Goal: Check status: Check status

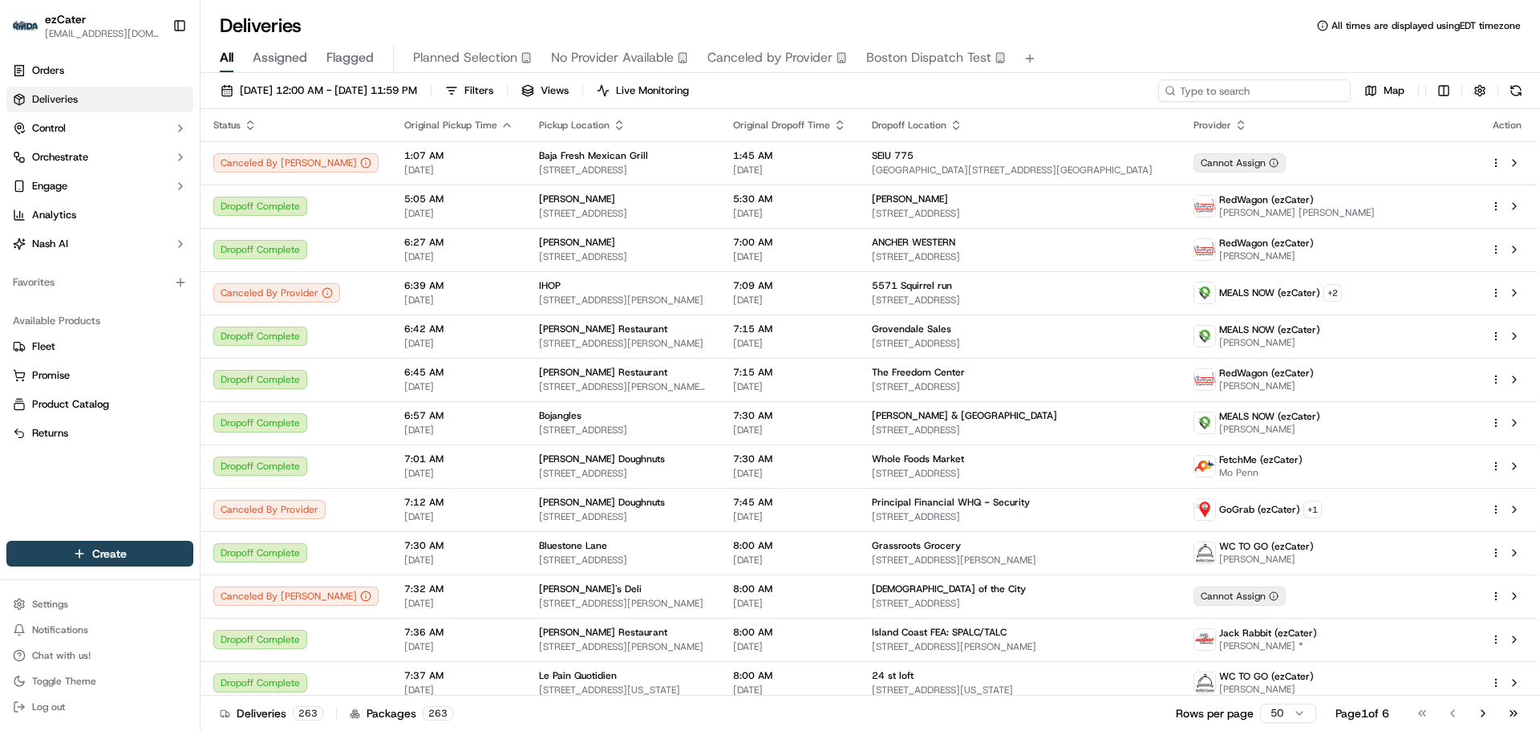
click at [1271, 93] on input at bounding box center [1254, 90] width 193 height 22
paste input "KHJ8UC"
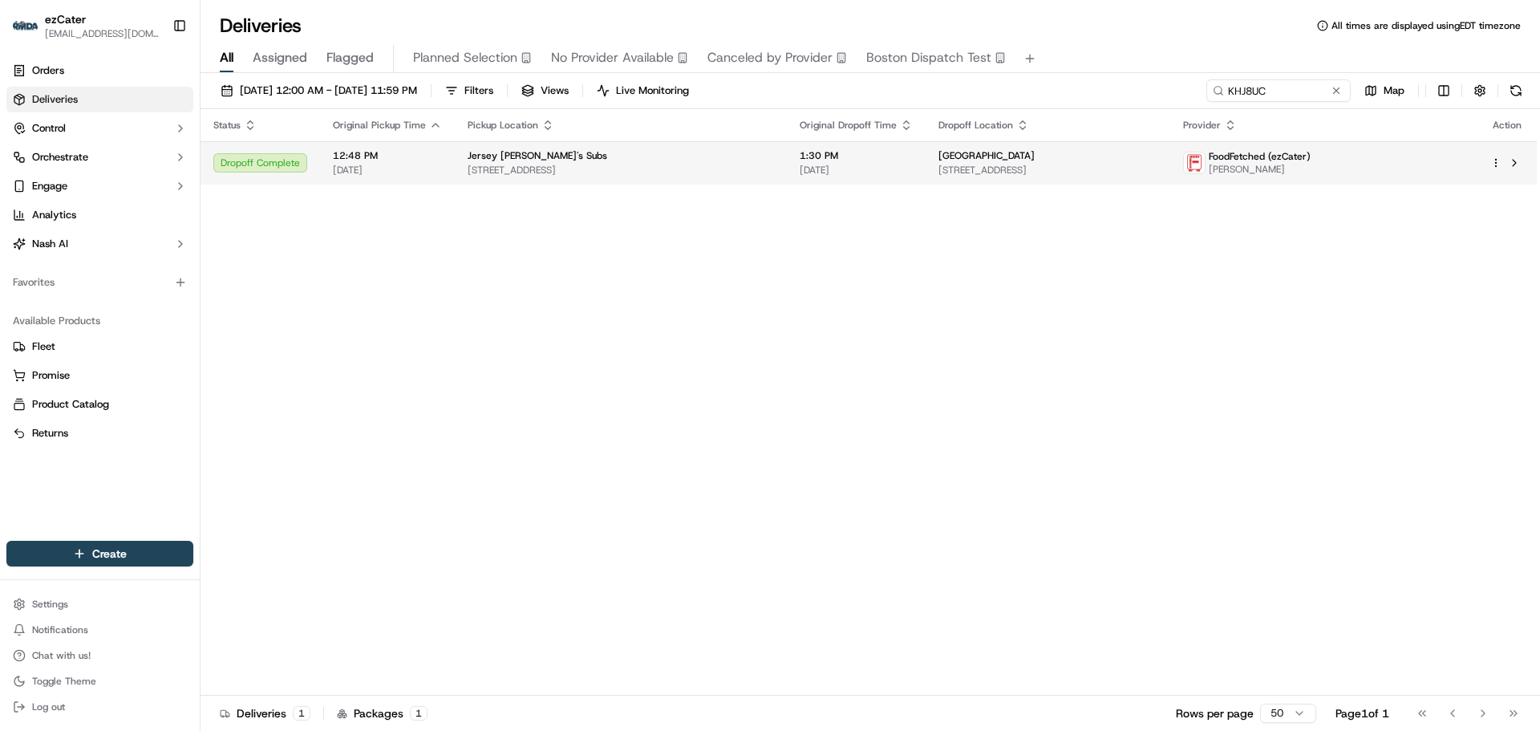
click at [874, 164] on span "[DATE]" at bounding box center [856, 170] width 113 height 13
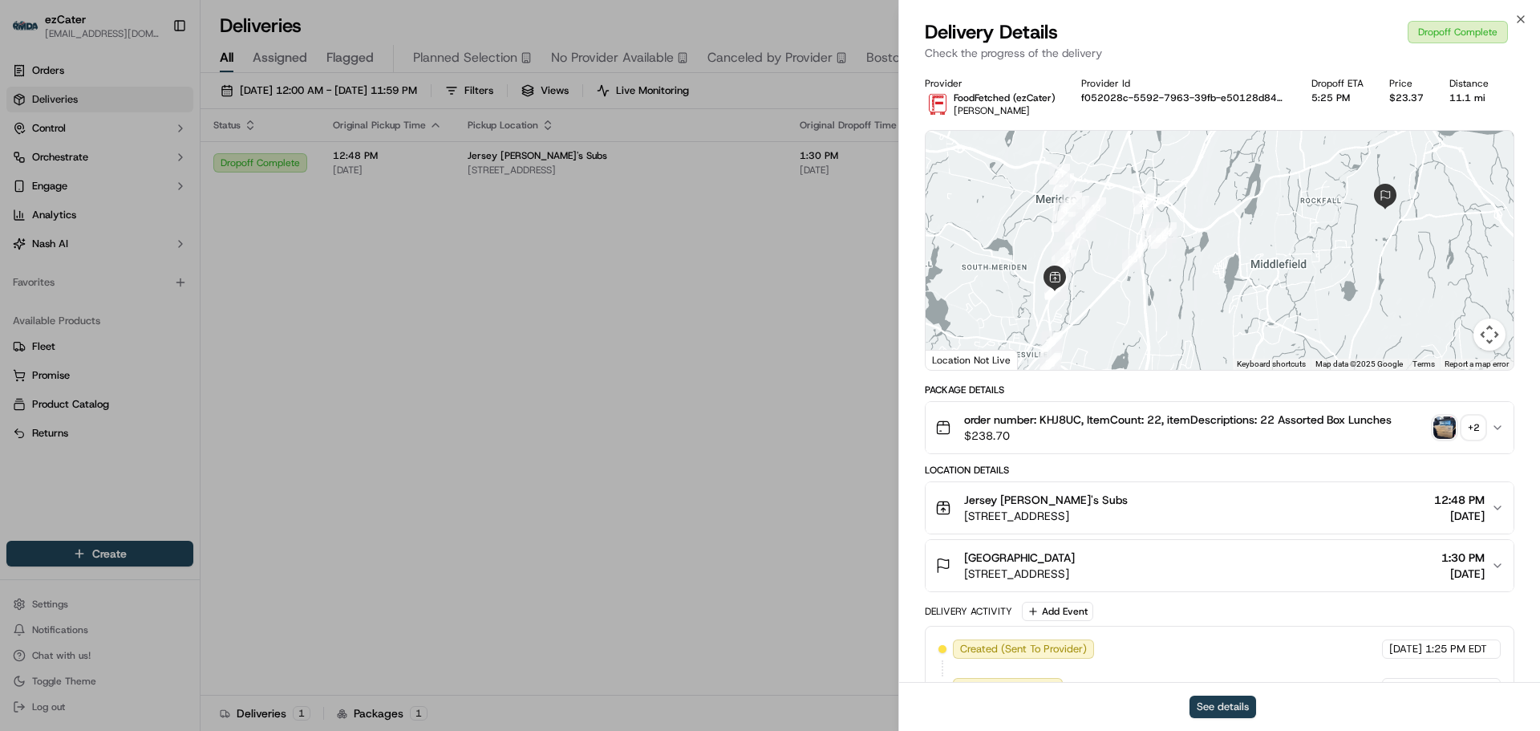
click at [1229, 707] on button "See details" at bounding box center [1223, 706] width 67 height 22
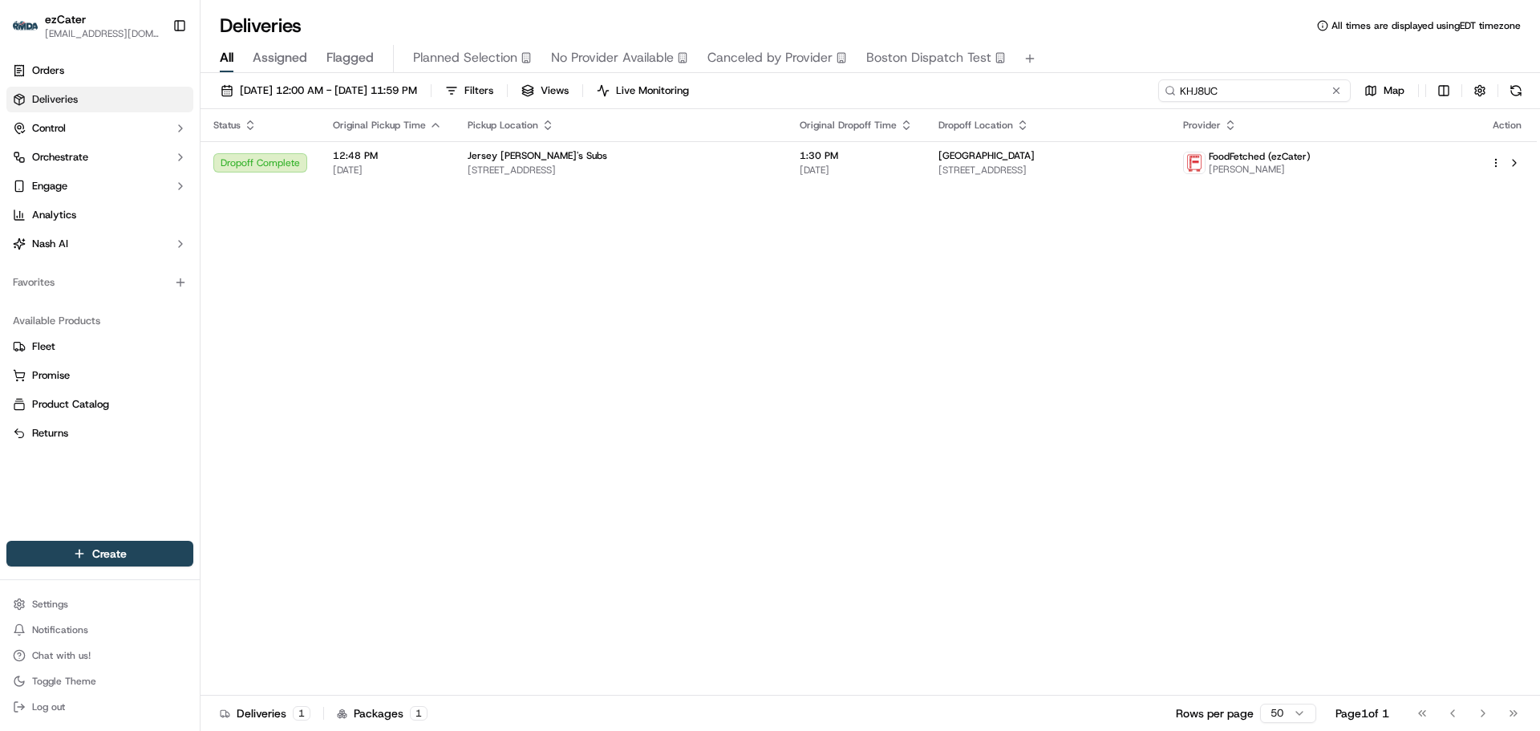
click at [1276, 94] on input "KHJ8UC" at bounding box center [1254, 90] width 193 height 22
paste input "F2YMW1"
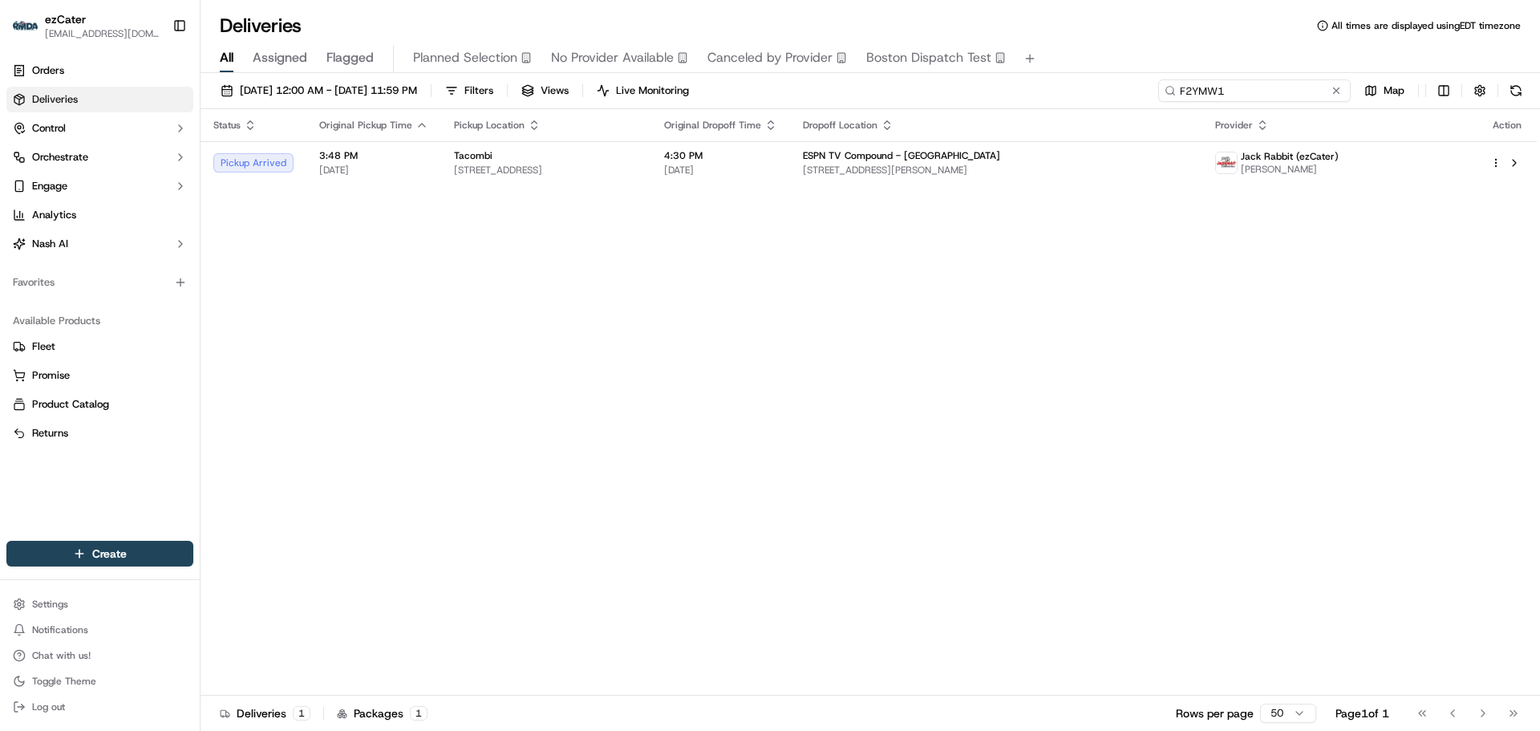
type input "F2YMW1"
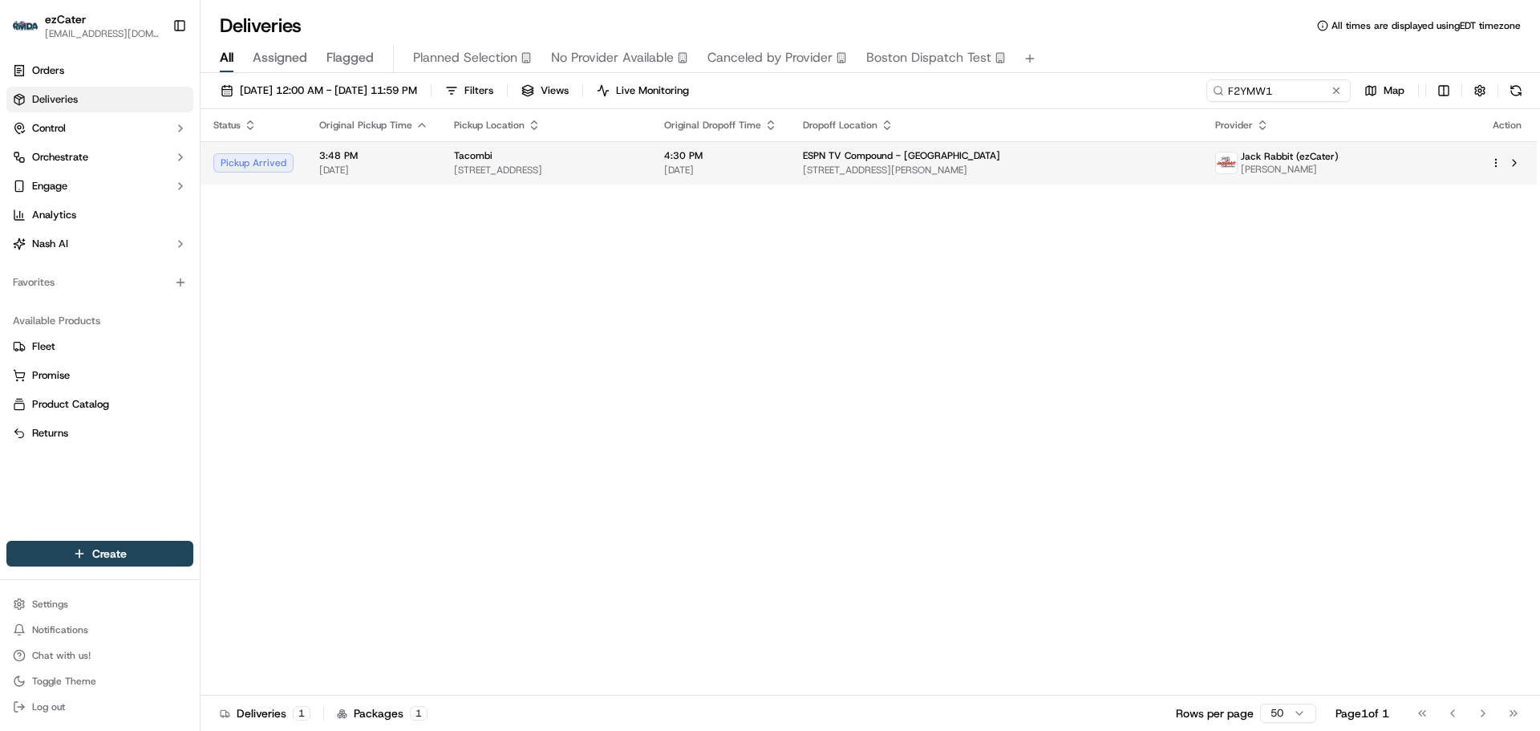
click at [638, 162] on div "Tacombi" at bounding box center [546, 155] width 184 height 13
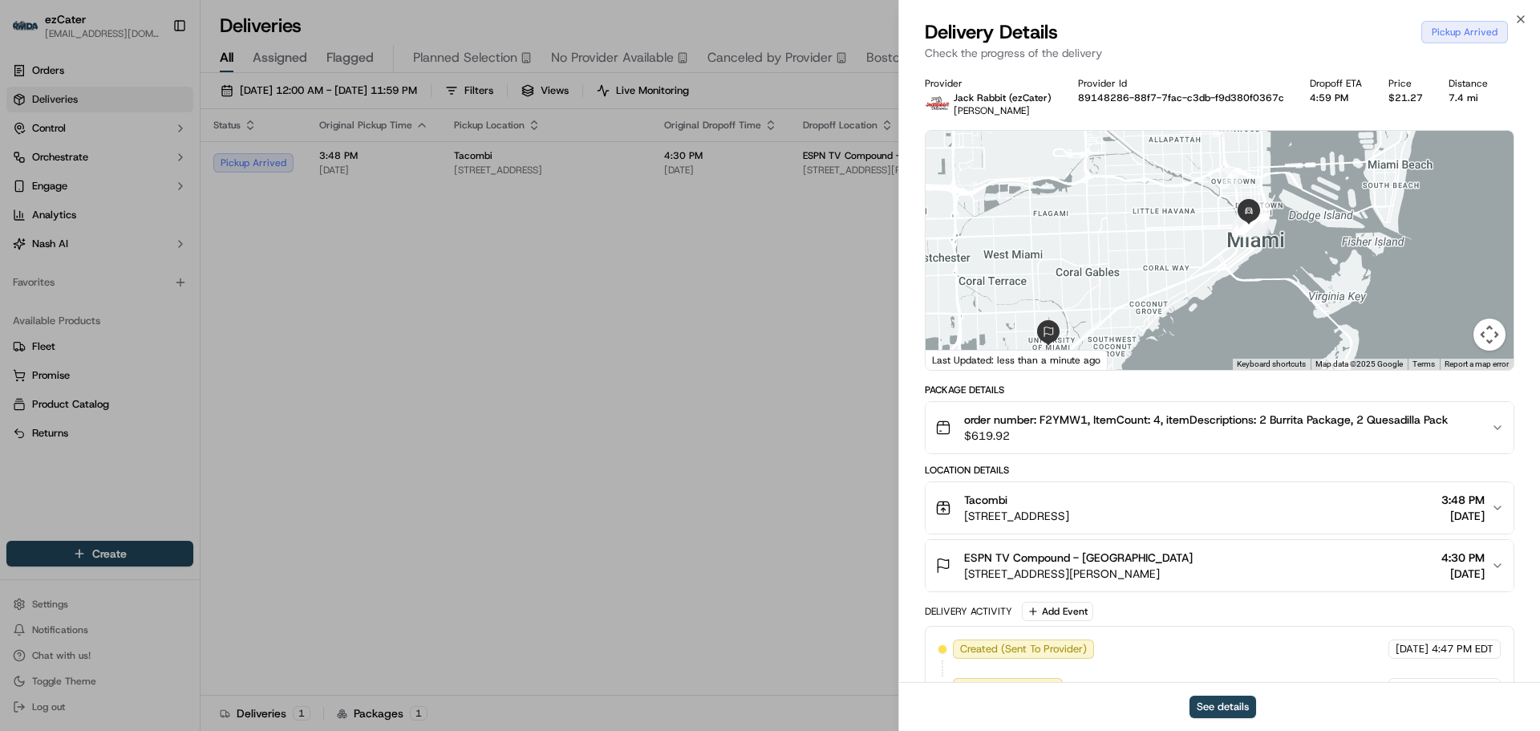
drag, startPoint x: 1334, startPoint y: 266, endPoint x: 1283, endPoint y: 290, distance: 56.7
click at [1283, 290] on div at bounding box center [1220, 250] width 588 height 239
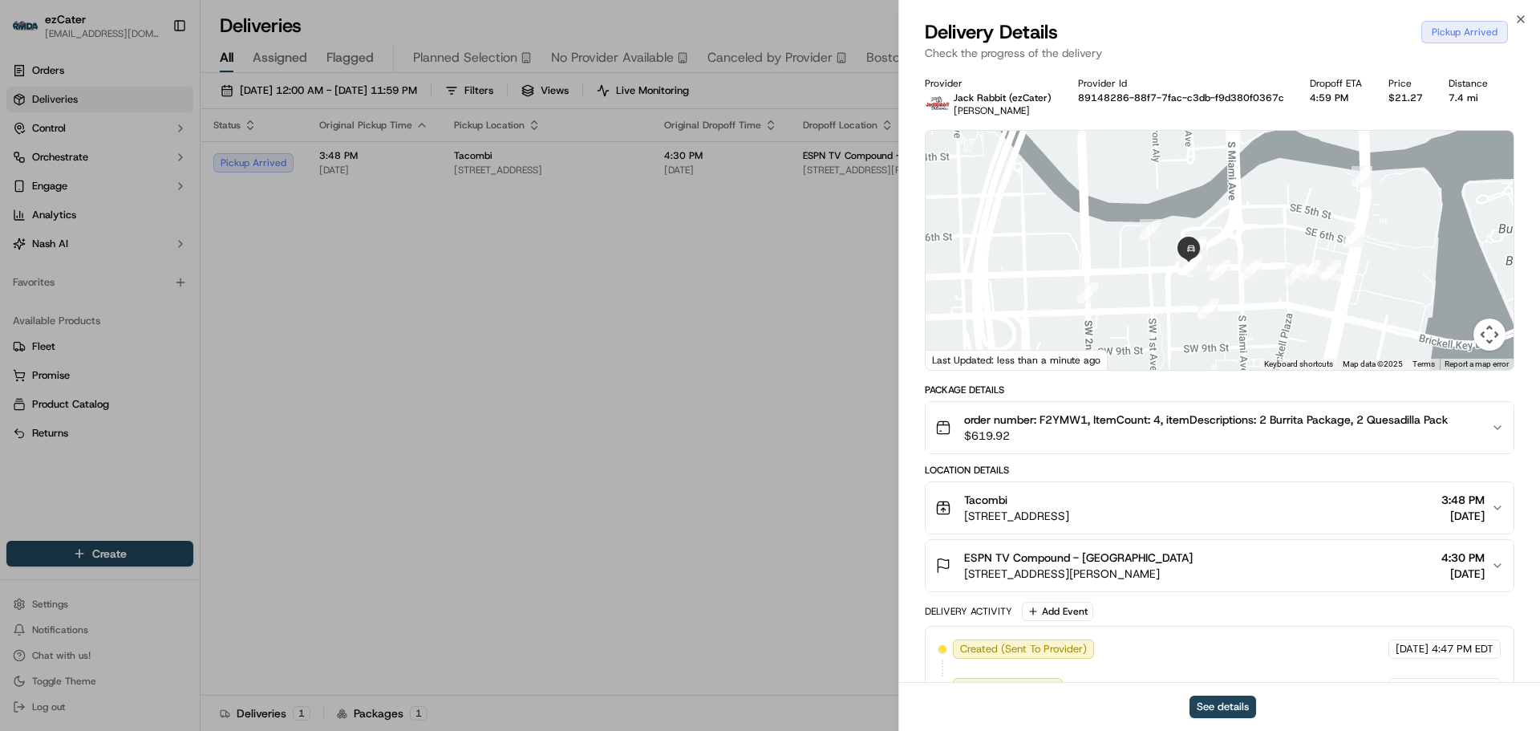
drag, startPoint x: 1294, startPoint y: 204, endPoint x: 1246, endPoint y: 254, distance: 69.2
click at [1246, 253] on div at bounding box center [1220, 250] width 588 height 239
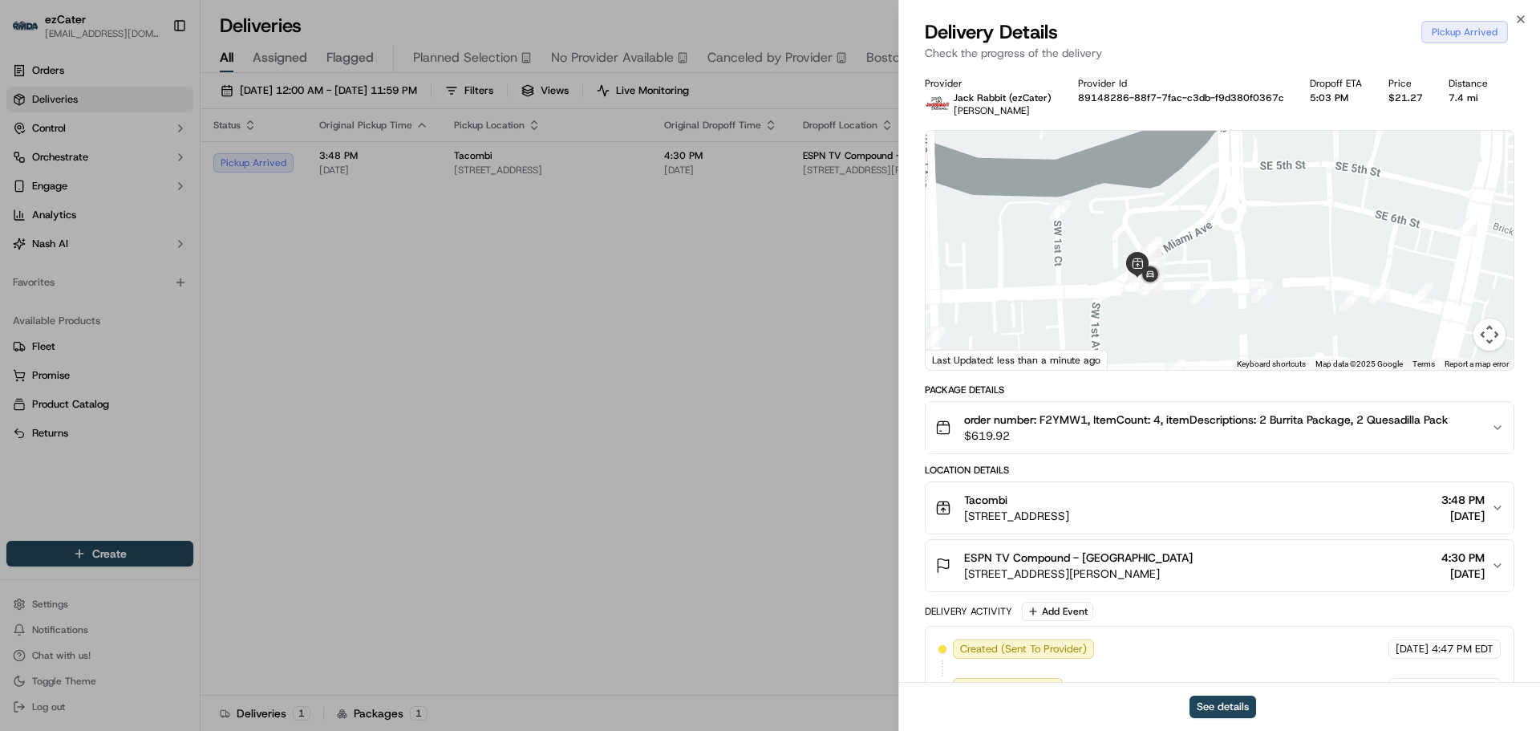
drag, startPoint x: 557, startPoint y: 403, endPoint x: 568, endPoint y: 415, distance: 17.1
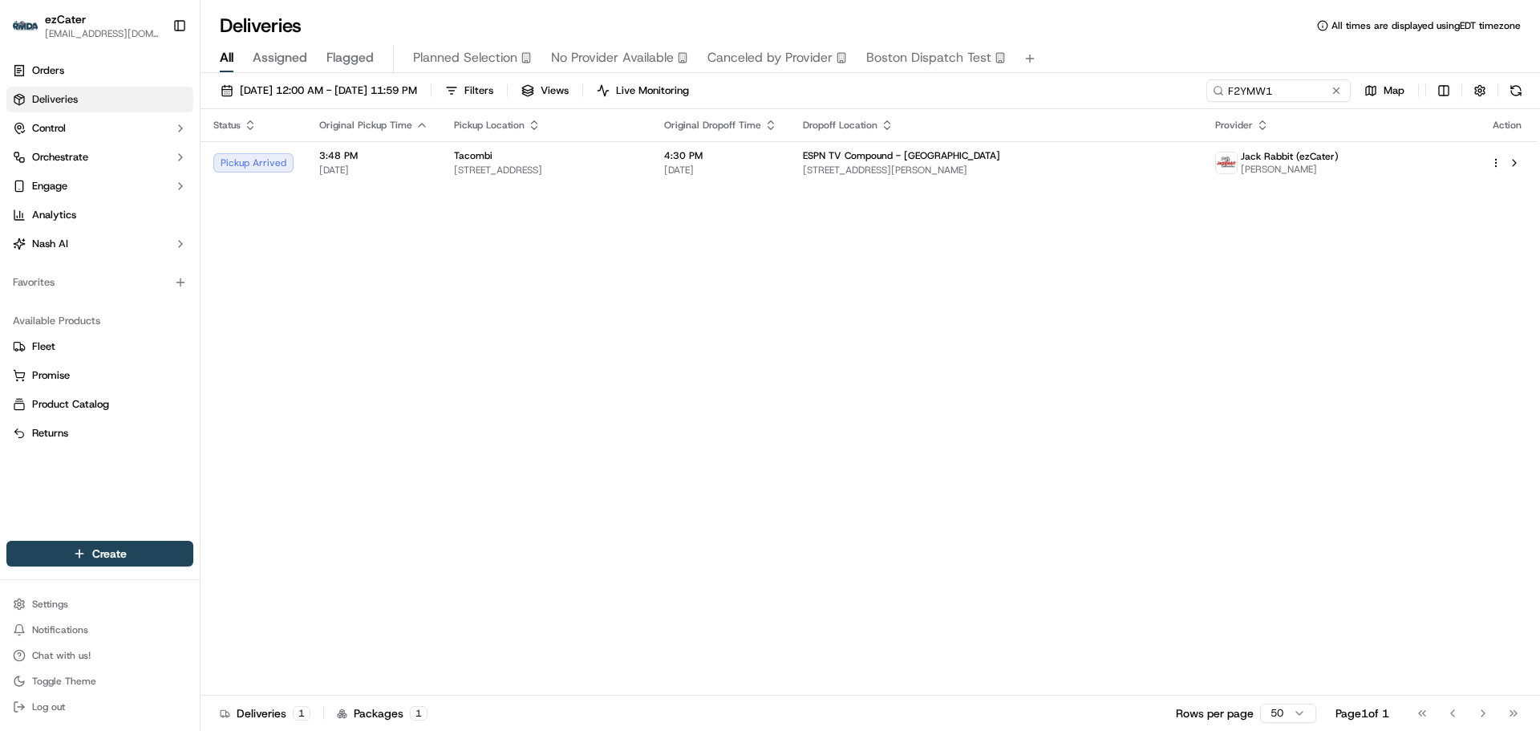
click at [652, 192] on div "Status Original Pickup Time Pickup Location Original Dropoff Time Dropoff Locat…" at bounding box center [869, 402] width 1336 height 586
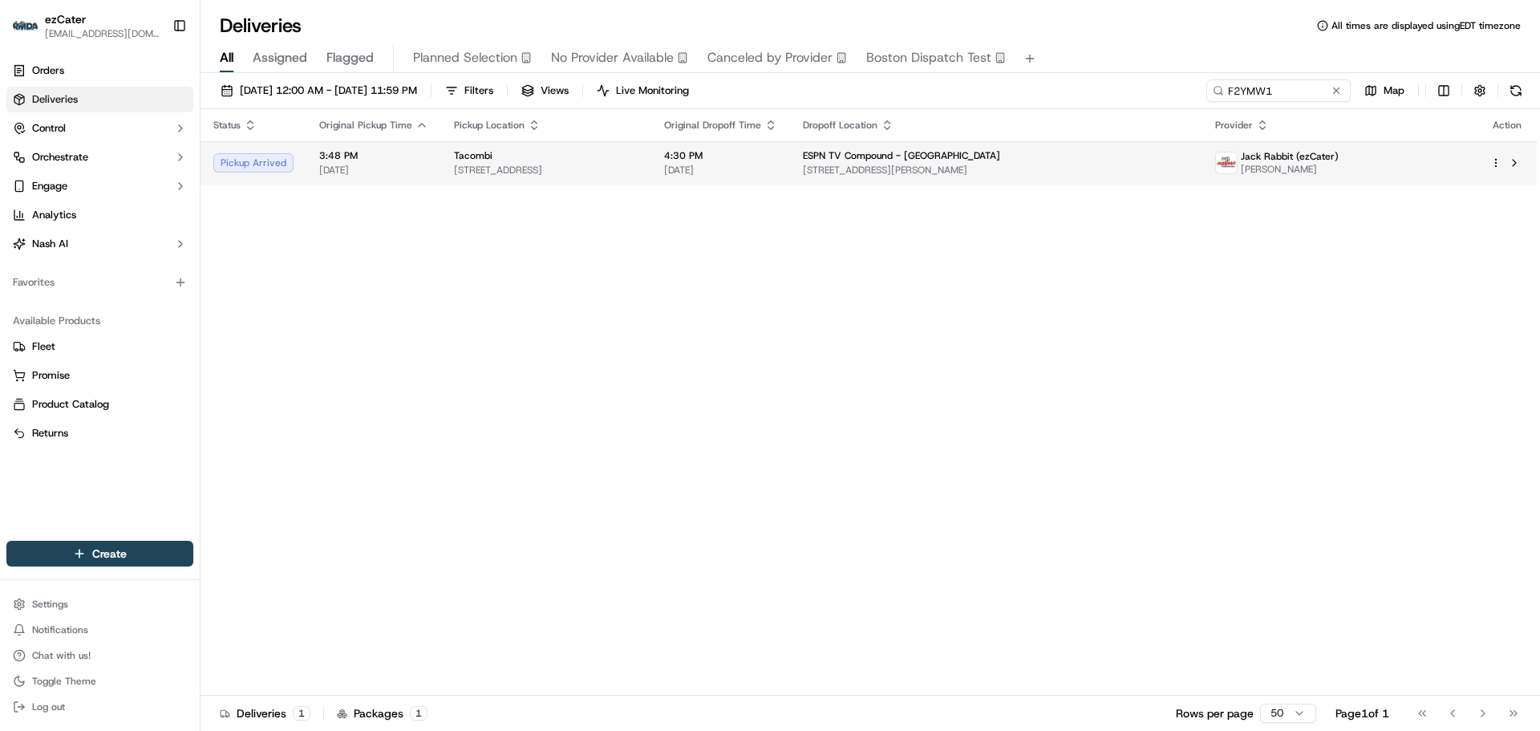
click at [638, 172] on span "[STREET_ADDRESS]" at bounding box center [546, 170] width 184 height 13
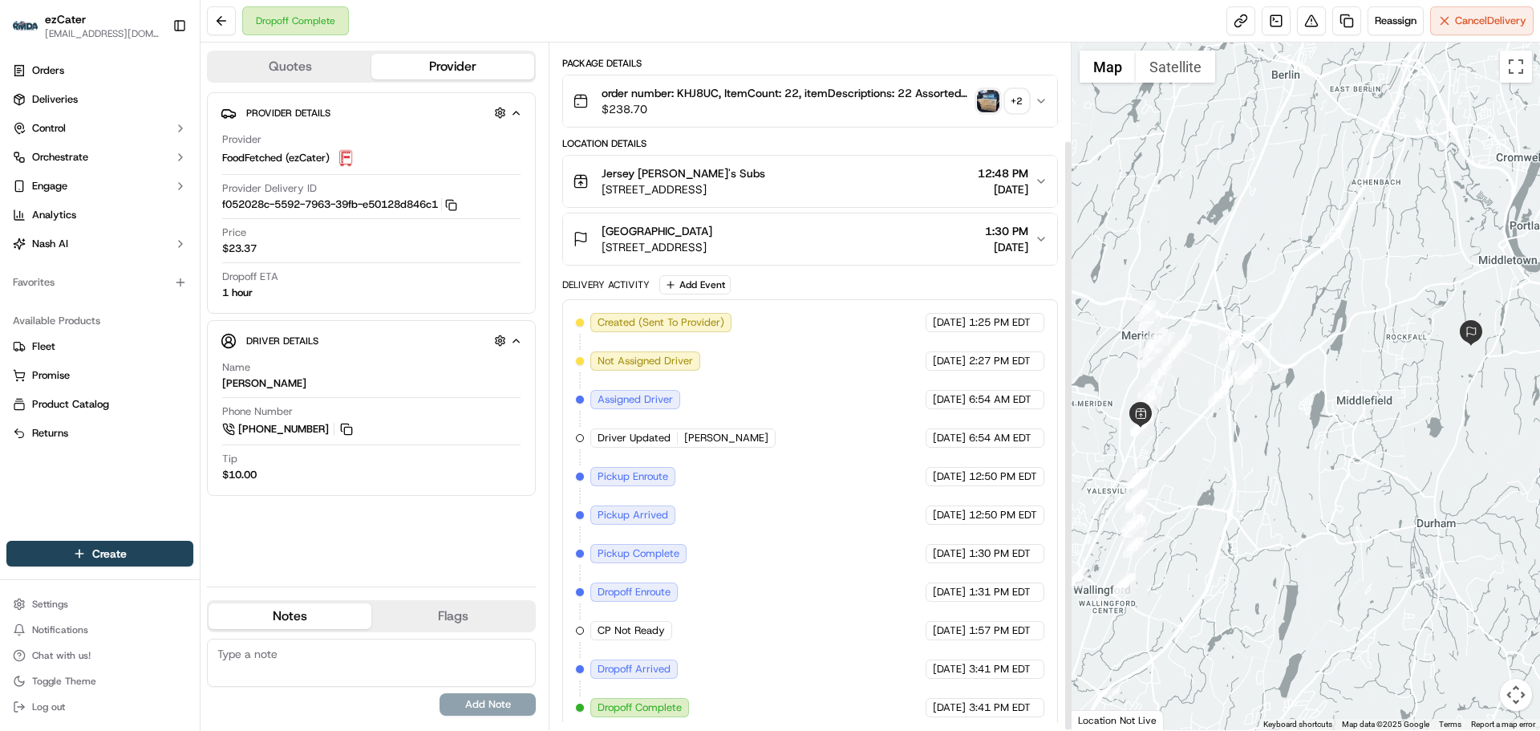
scroll to position [113, 0]
